Goal: Task Accomplishment & Management: Complete application form

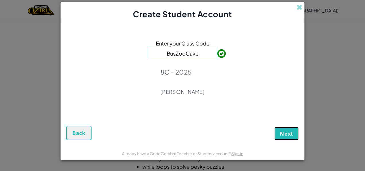
click at [288, 133] on span "Next" at bounding box center [286, 133] width 13 height 7
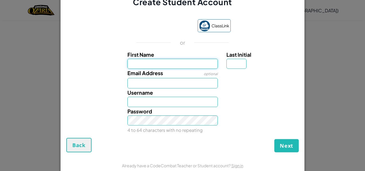
click at [183, 62] on input "First Name" at bounding box center [172, 64] width 91 height 10
type input "BuhleN_77"
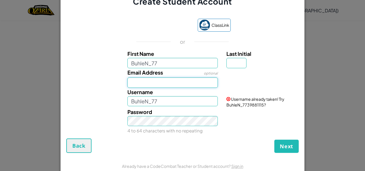
click at [163, 80] on input "Email Address" at bounding box center [172, 82] width 91 height 10
click at [168, 59] on input "BuhleN_77" at bounding box center [172, 63] width 91 height 10
click at [131, 83] on input "Email Address" at bounding box center [172, 82] width 91 height 10
type input "[EMAIL_ADDRESS][DOMAIN_NAME]"
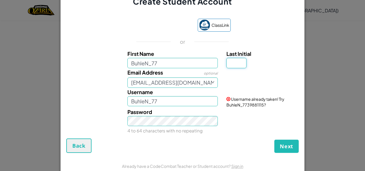
type input "N"
type input "BuhleN_77N"
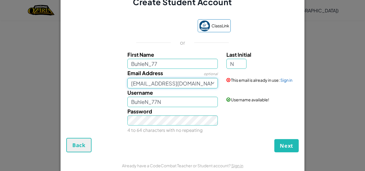
click at [199, 84] on input "[EMAIL_ADDRESS][DOMAIN_NAME]" at bounding box center [172, 83] width 91 height 10
click at [288, 80] on link "Sign in" at bounding box center [287, 79] width 12 height 5
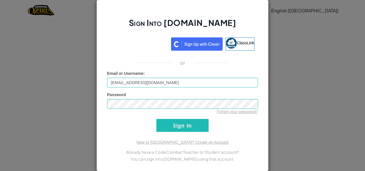
click at [196, 85] on input "[EMAIL_ADDRESS][DOMAIN_NAME]" at bounding box center [182, 83] width 151 height 10
click at [225, 131] on form "Email or Username : [EMAIL_ADDRESS][DOMAIN_NAME] Password Forgot your password?…" at bounding box center [182, 100] width 151 height 61
click at [194, 127] on input "Sign In" at bounding box center [182, 125] width 52 height 13
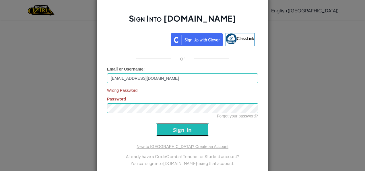
click at [185, 134] on input "Sign In" at bounding box center [182, 129] width 52 height 13
click at [97, 109] on div "Sign Into [DOMAIN_NAME] ClassLink or Email or Username : [EMAIL_ADDRESS][DOMAIN…" at bounding box center [182, 85] width 172 height 180
click at [127, 107] on div "Wrong Password Password Forgot your password?" at bounding box center [182, 102] width 151 height 31
click at [189, 134] on input "Sign In" at bounding box center [182, 129] width 52 height 13
